Goal: Task Accomplishment & Management: Use online tool/utility

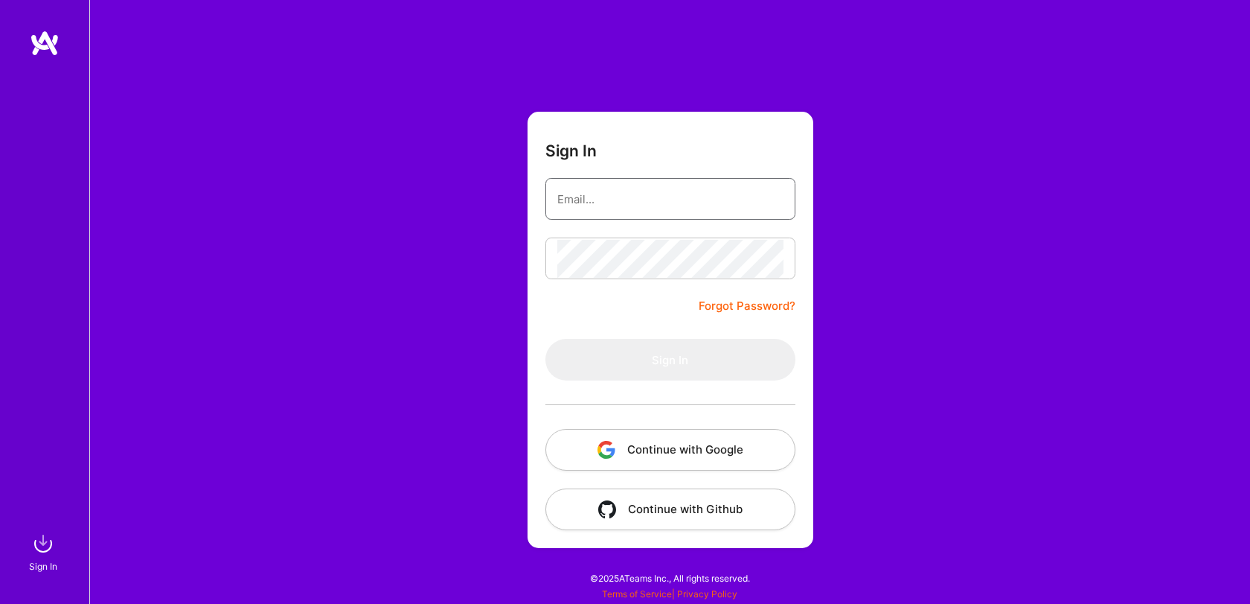
type input "[EMAIL_ADDRESS][DOMAIN_NAME]"
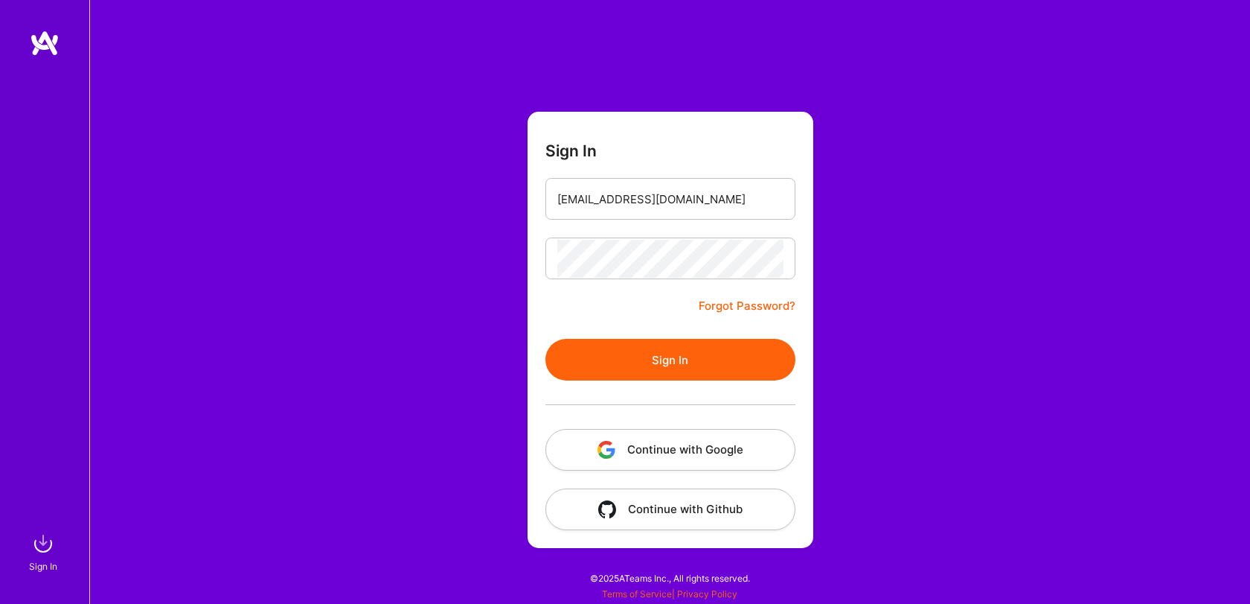
click at [738, 385] on div at bounding box center [671, 404] width 250 height 48
click at [732, 364] on button "Sign In" at bounding box center [671, 360] width 250 height 42
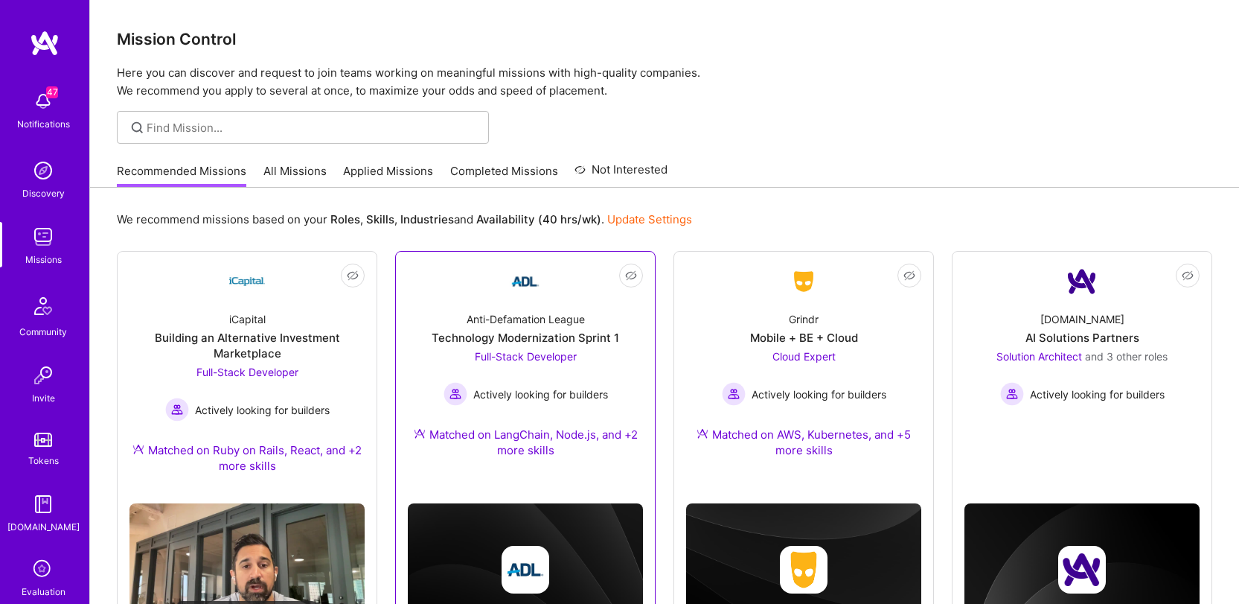
click at [554, 296] on link "Not Interested Anti-Defamation League Technology Modernization Sprint 1 Full-St…" at bounding box center [525, 369] width 235 height 212
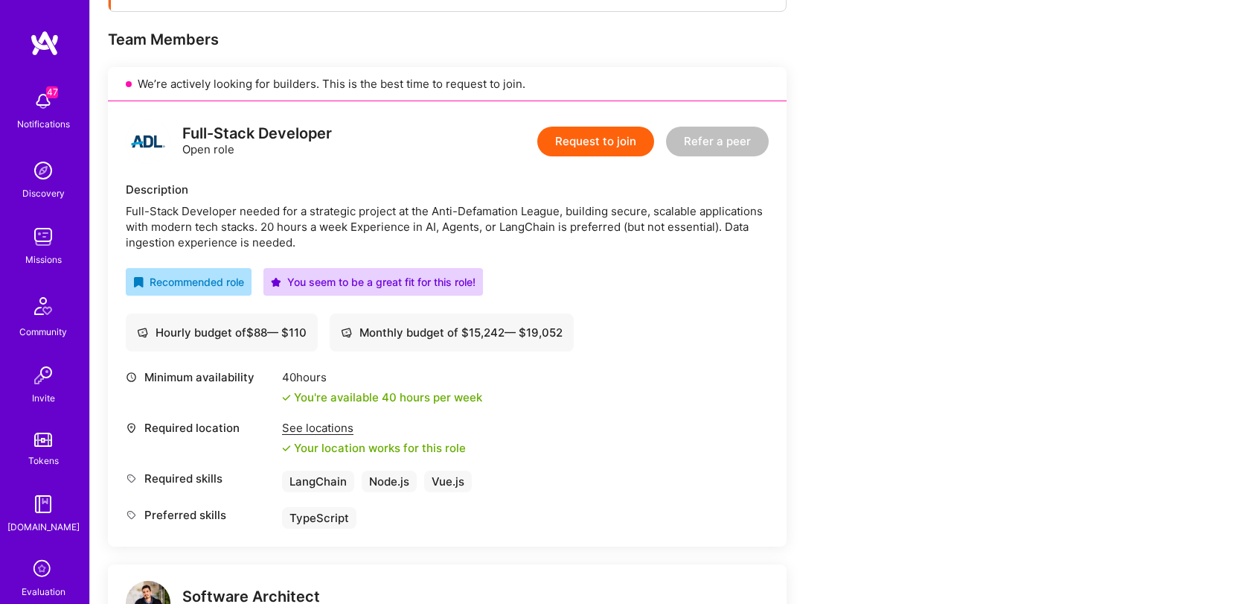
scroll to position [259, 0]
